Goal: Task Accomplishment & Management: Manage account settings

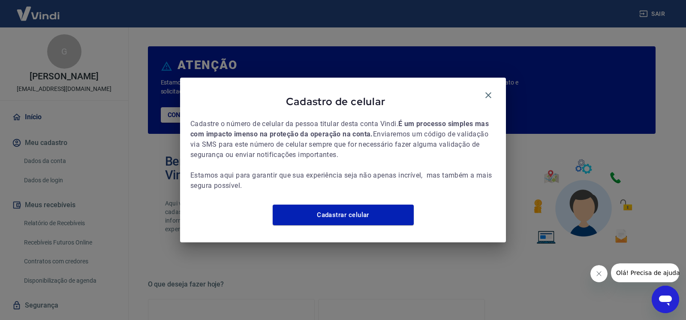
drag, startPoint x: 490, startPoint y: 90, endPoint x: 535, endPoint y: 150, distance: 75.3
click at [490, 90] on icon "button" at bounding box center [488, 95] width 10 height 10
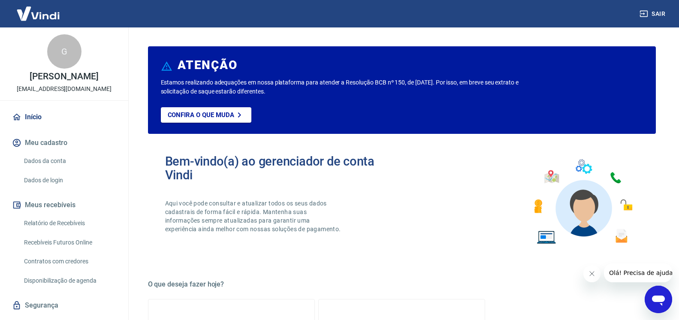
click at [590, 274] on icon "Fechar mensagem da empresa" at bounding box center [591, 273] width 7 height 7
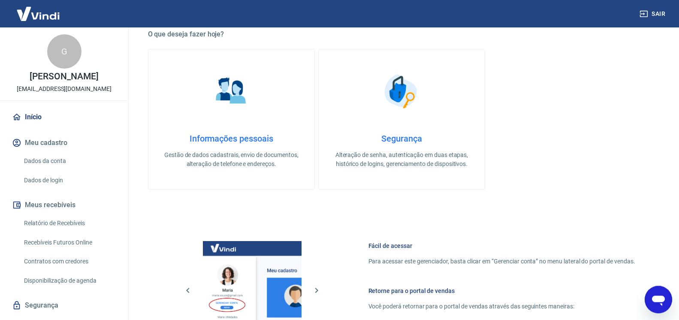
scroll to position [437, 0]
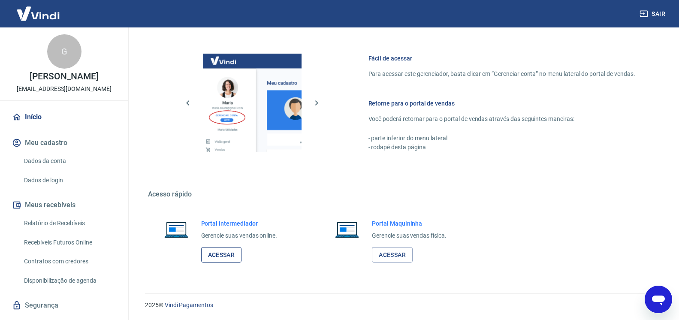
click at [226, 255] on link "Acessar" at bounding box center [221, 255] width 41 height 16
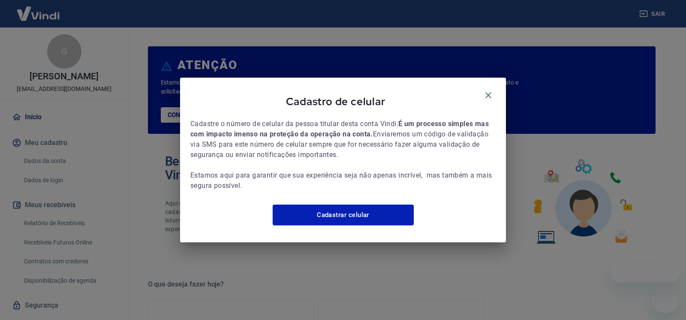
click at [488, 92] on icon "button" at bounding box center [488, 95] width 6 height 6
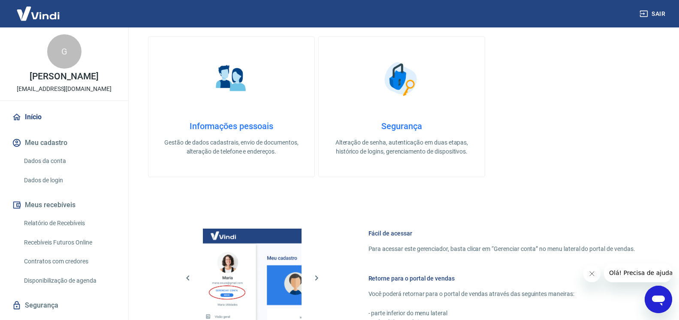
scroll to position [437, 0]
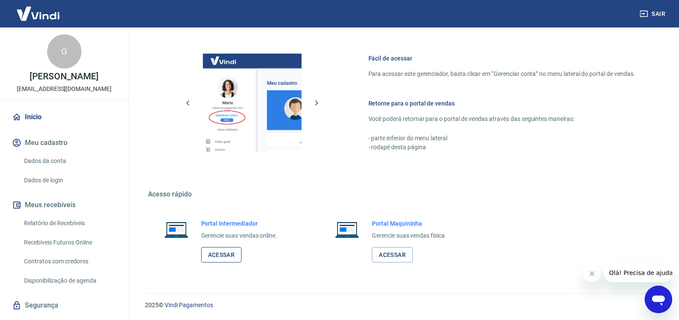
click at [228, 249] on link "Acessar" at bounding box center [221, 255] width 41 height 16
